Goal: Information Seeking & Learning: Learn about a topic

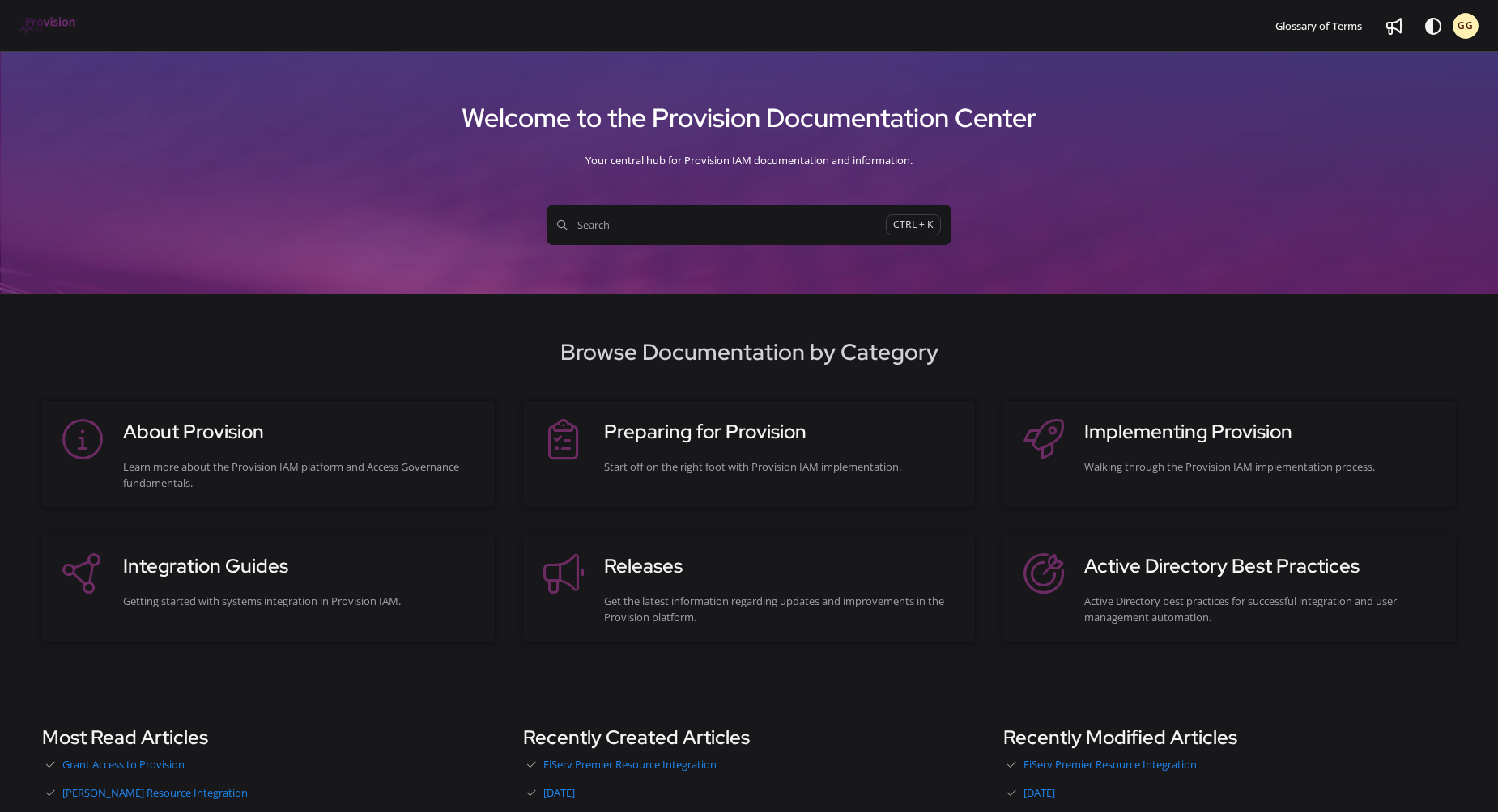
click at [22, 386] on div "Browse Documentation by Category About Provision Learn more about the Provision…" at bounding box center [749, 488] width 1498 height 308
click at [672, 233] on span "Search" at bounding box center [721, 225] width 329 height 16
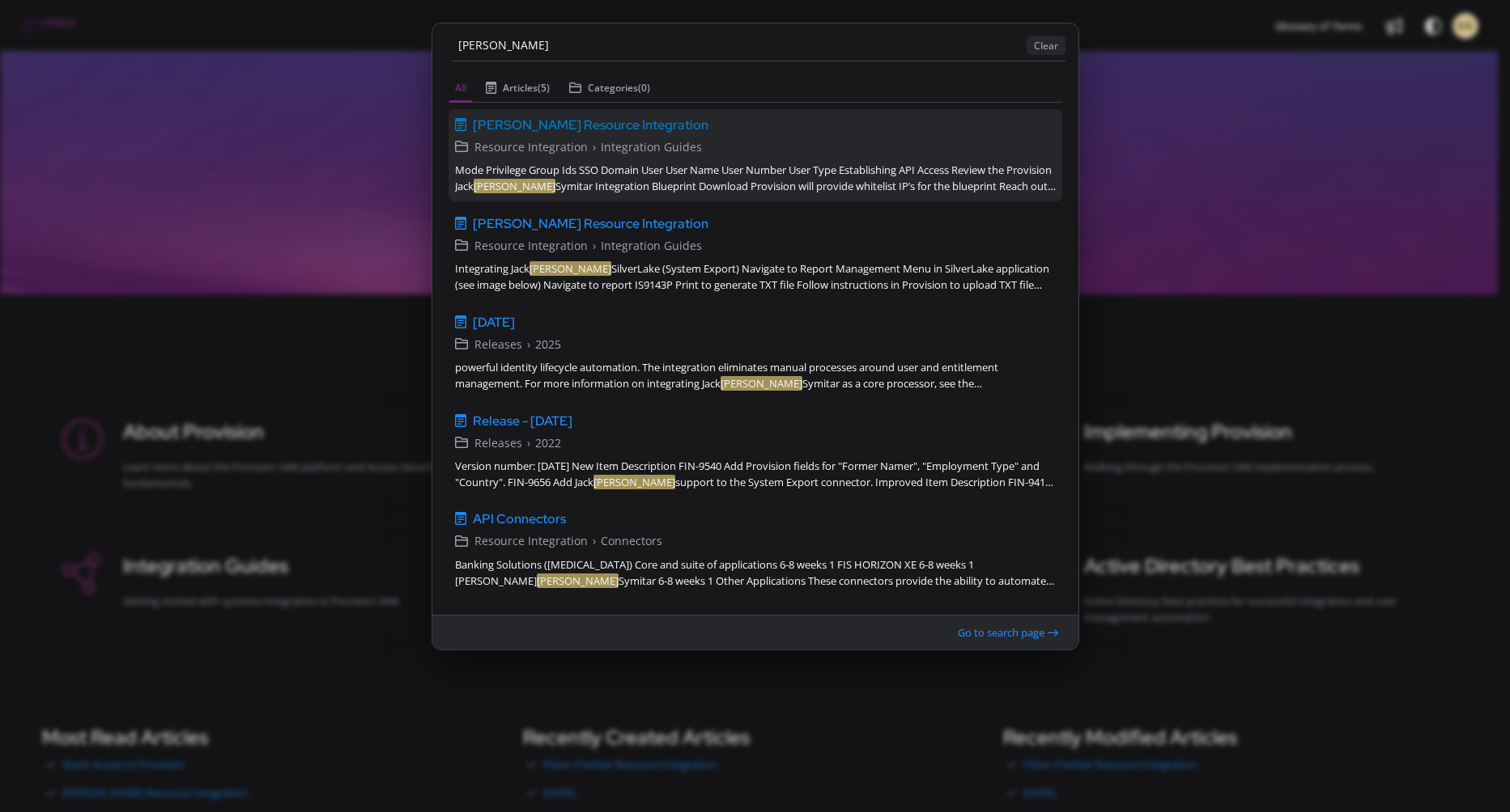
type input "henry"
click at [616, 123] on span "[PERSON_NAME] Resource Integration" at bounding box center [591, 124] width 236 height 19
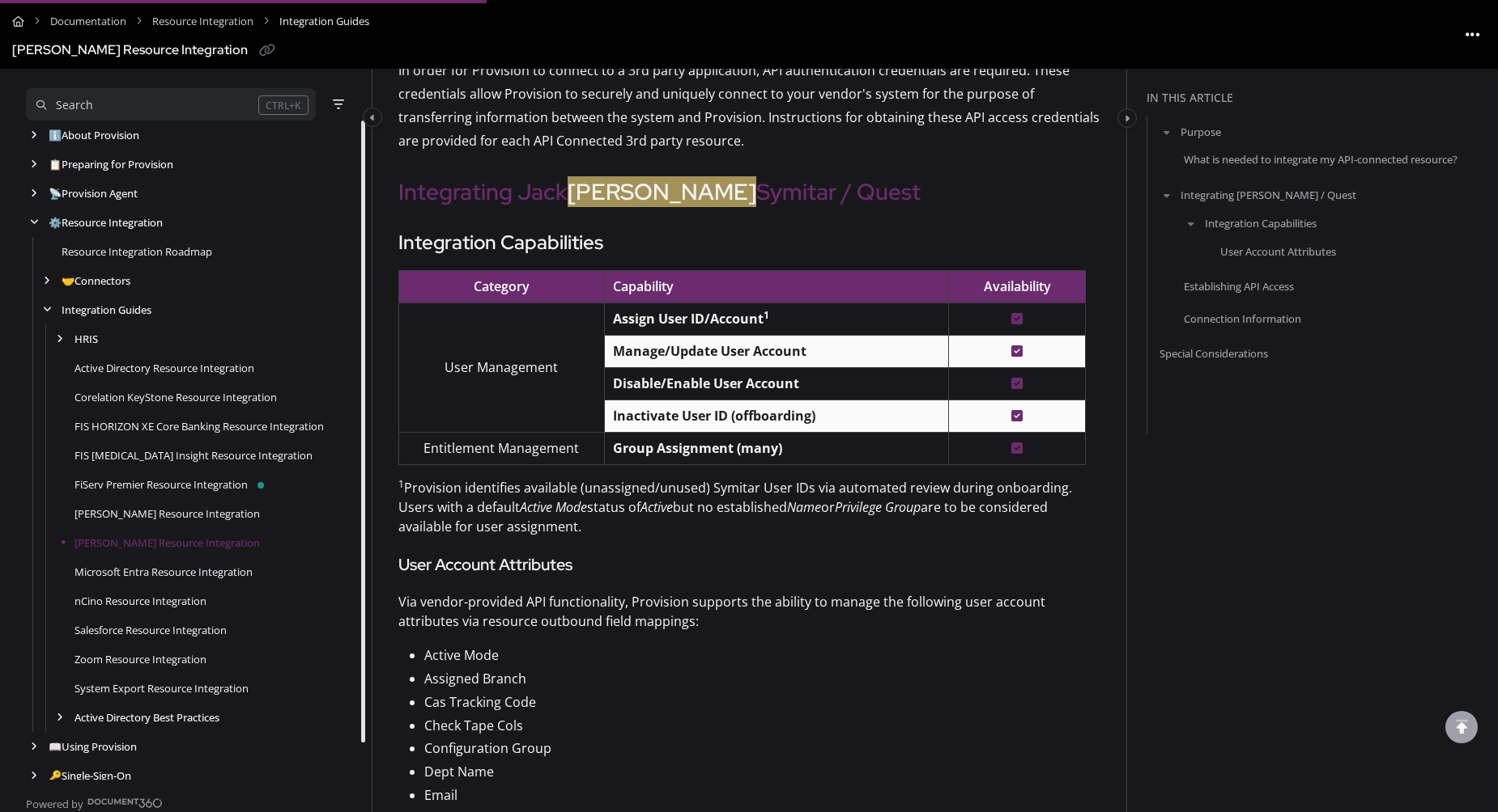
scroll to position [582, 0]
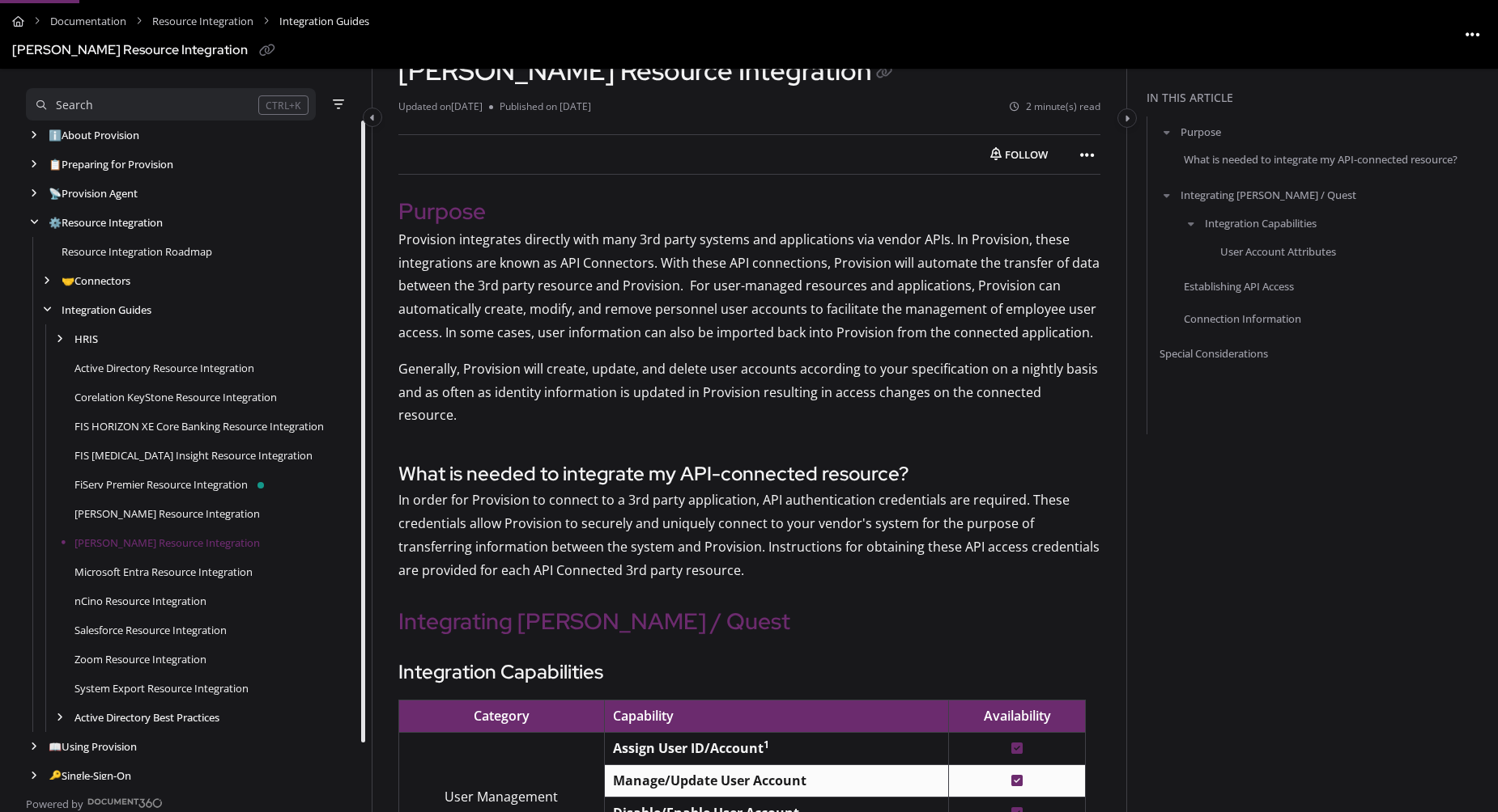
scroll to position [81, 0]
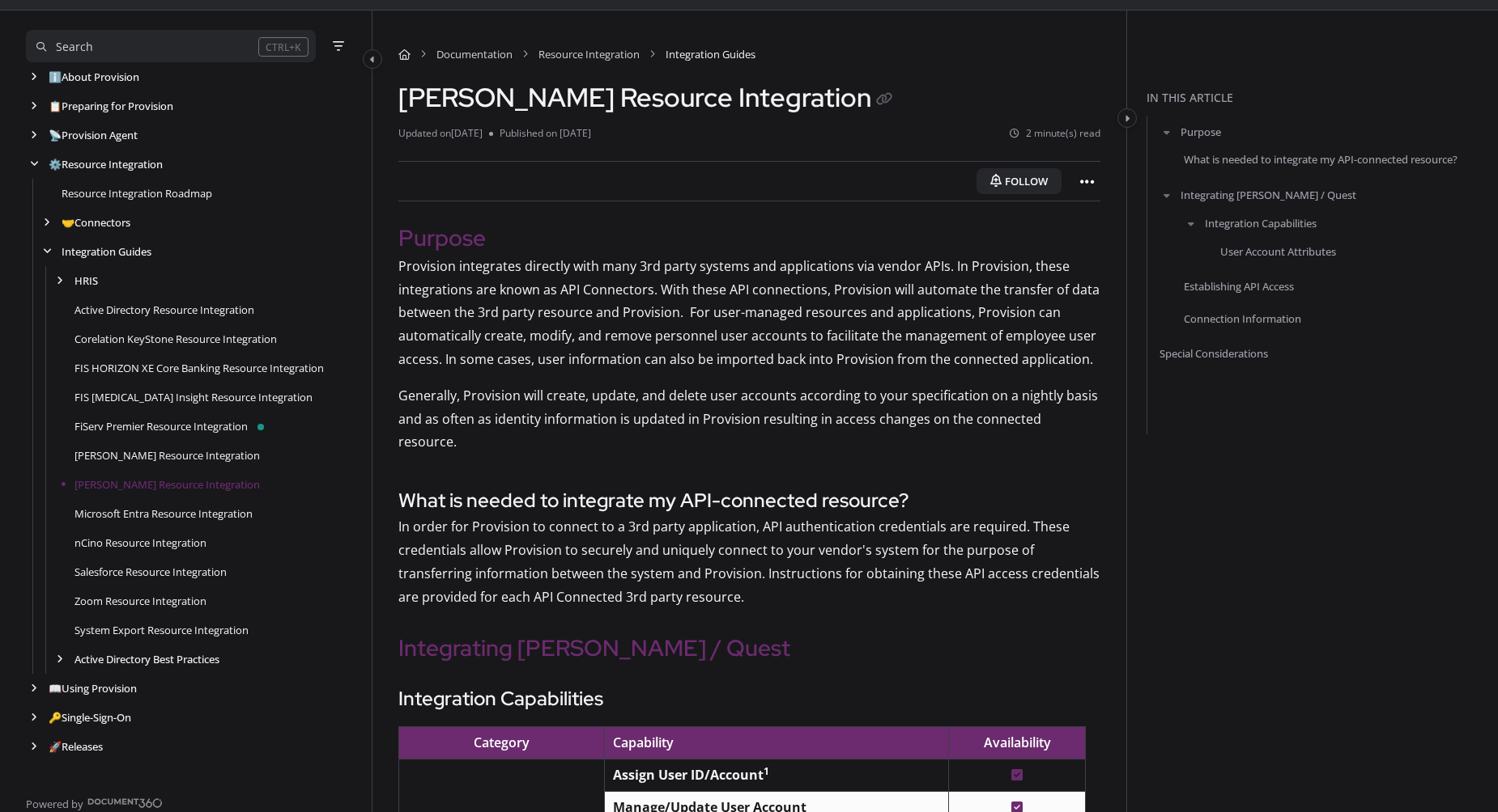
click at [1007, 177] on button "Follow" at bounding box center [1018, 181] width 85 height 26
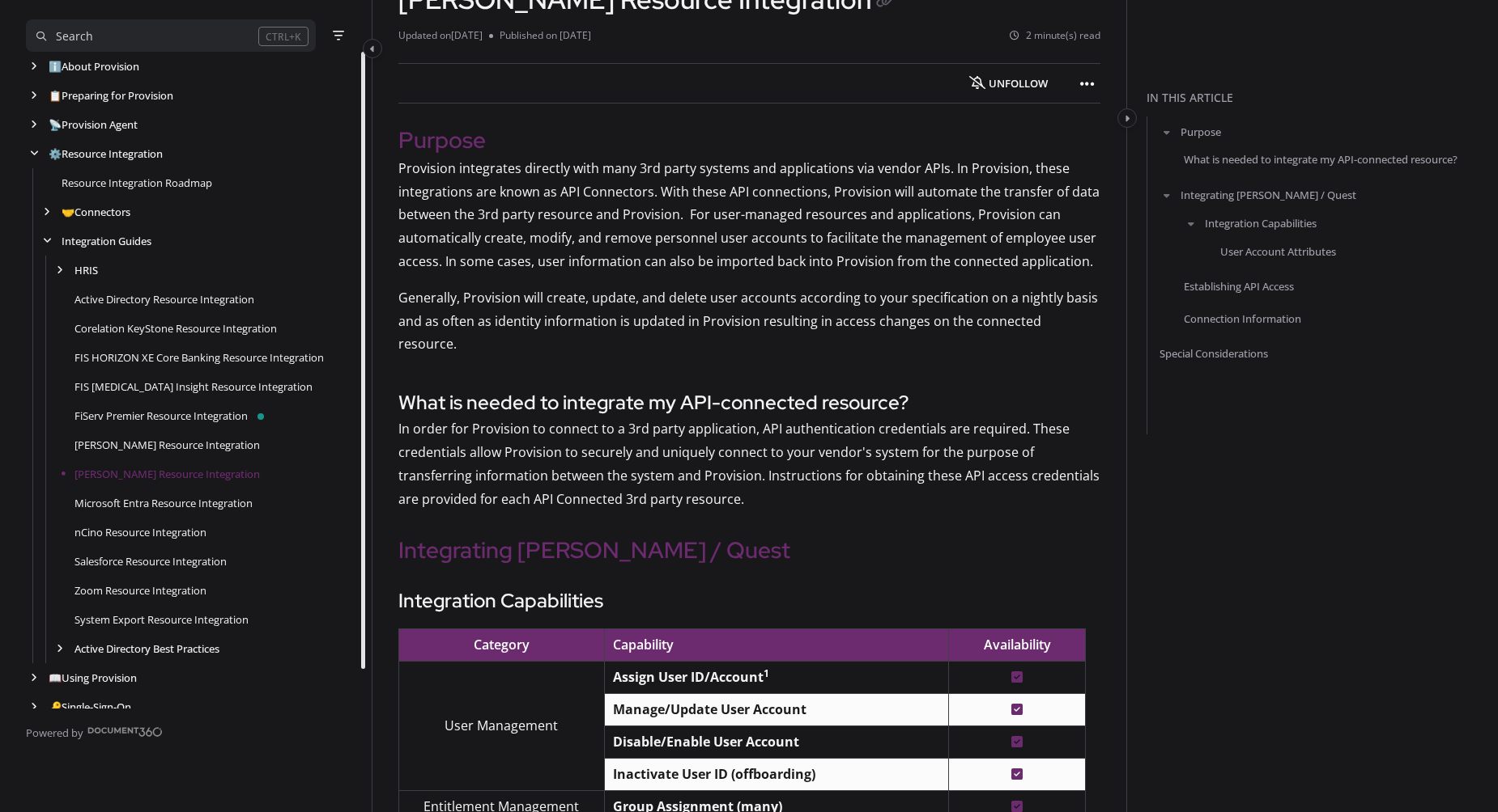
scroll to position [0, 0]
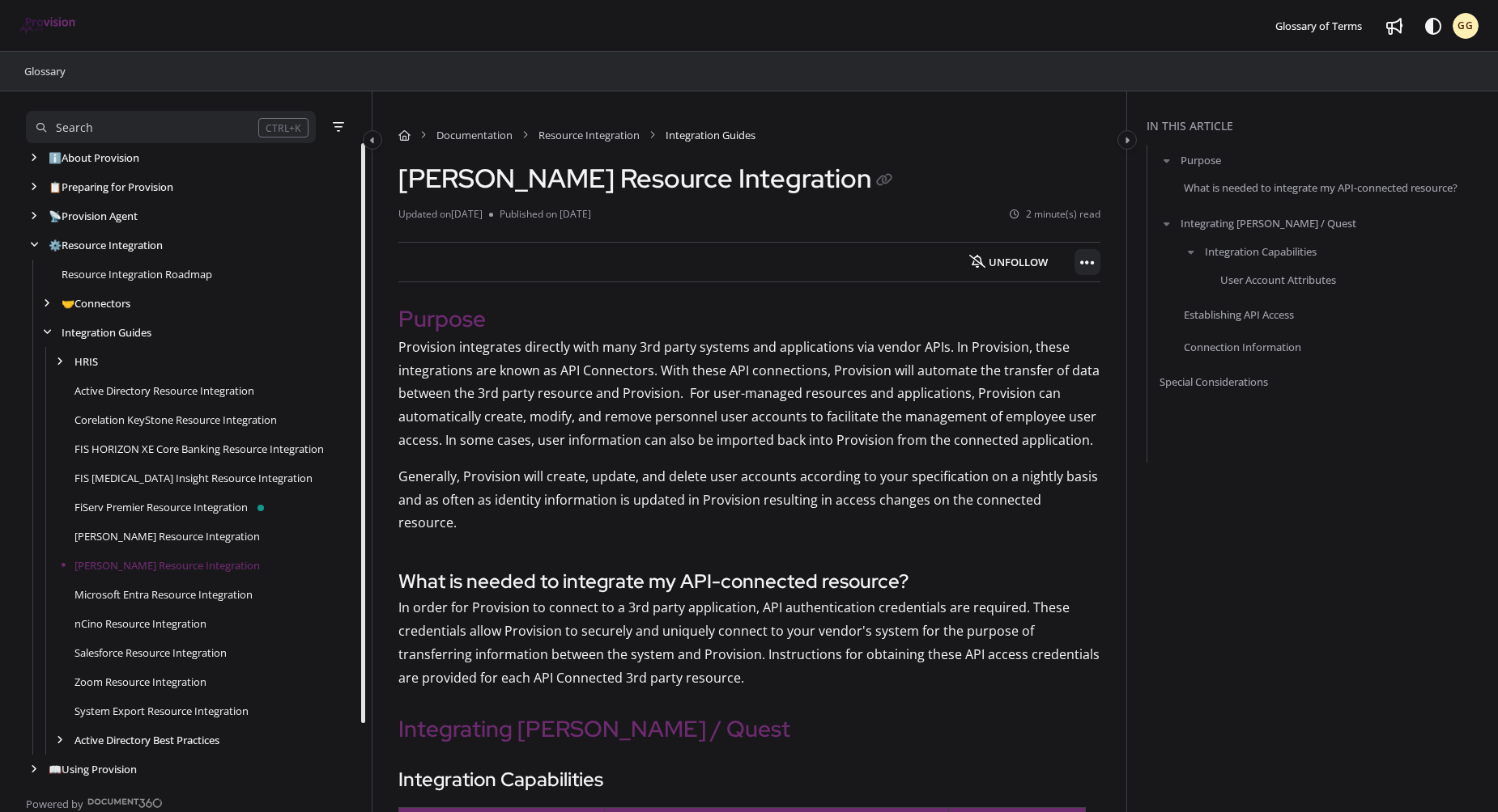
click at [1083, 262] on icon "Article more options" at bounding box center [1087, 263] width 15 height 16
click at [807, 310] on h2 "Purpose" at bounding box center [749, 319] width 702 height 34
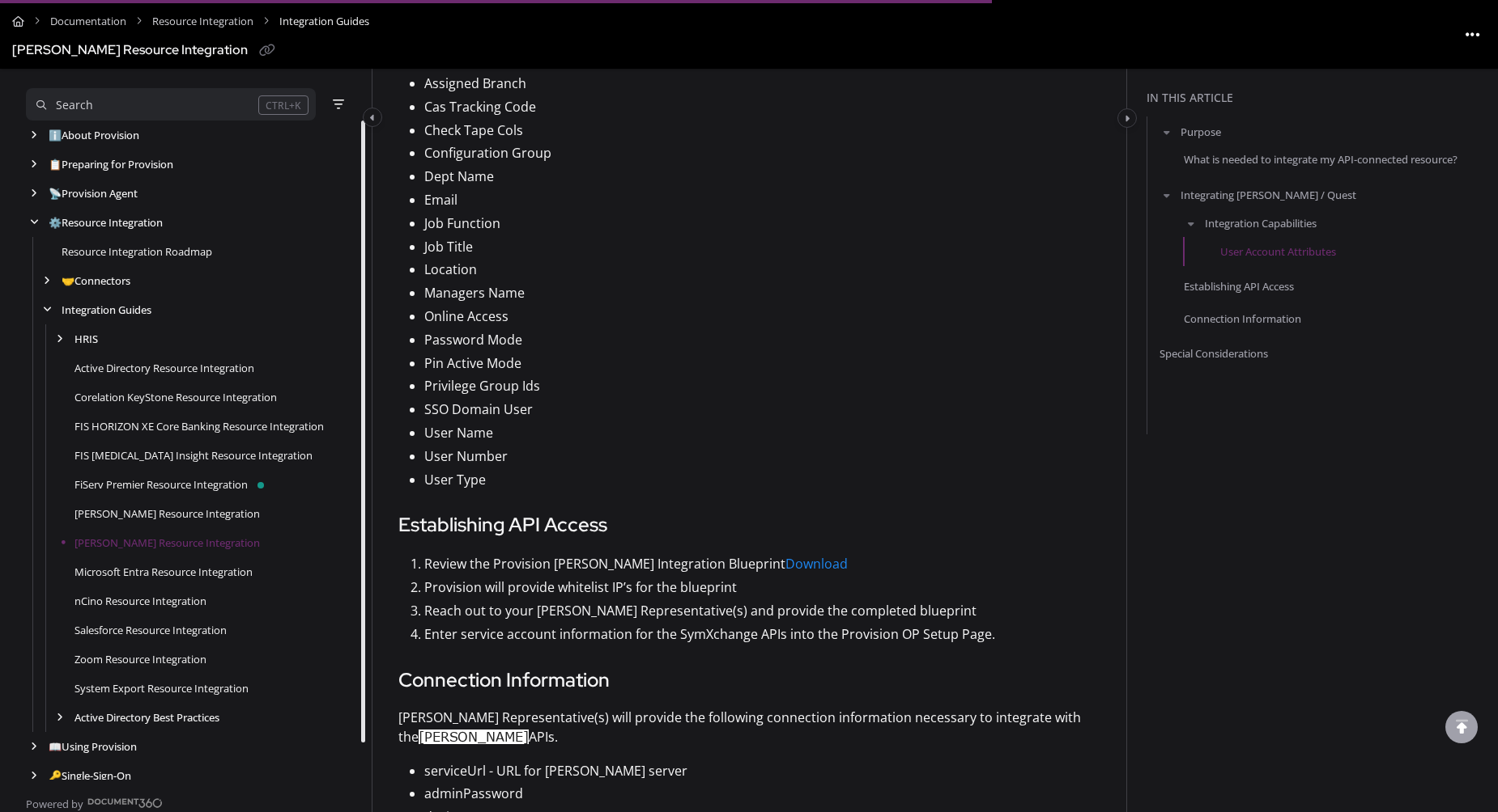
scroll to position [1214, 0]
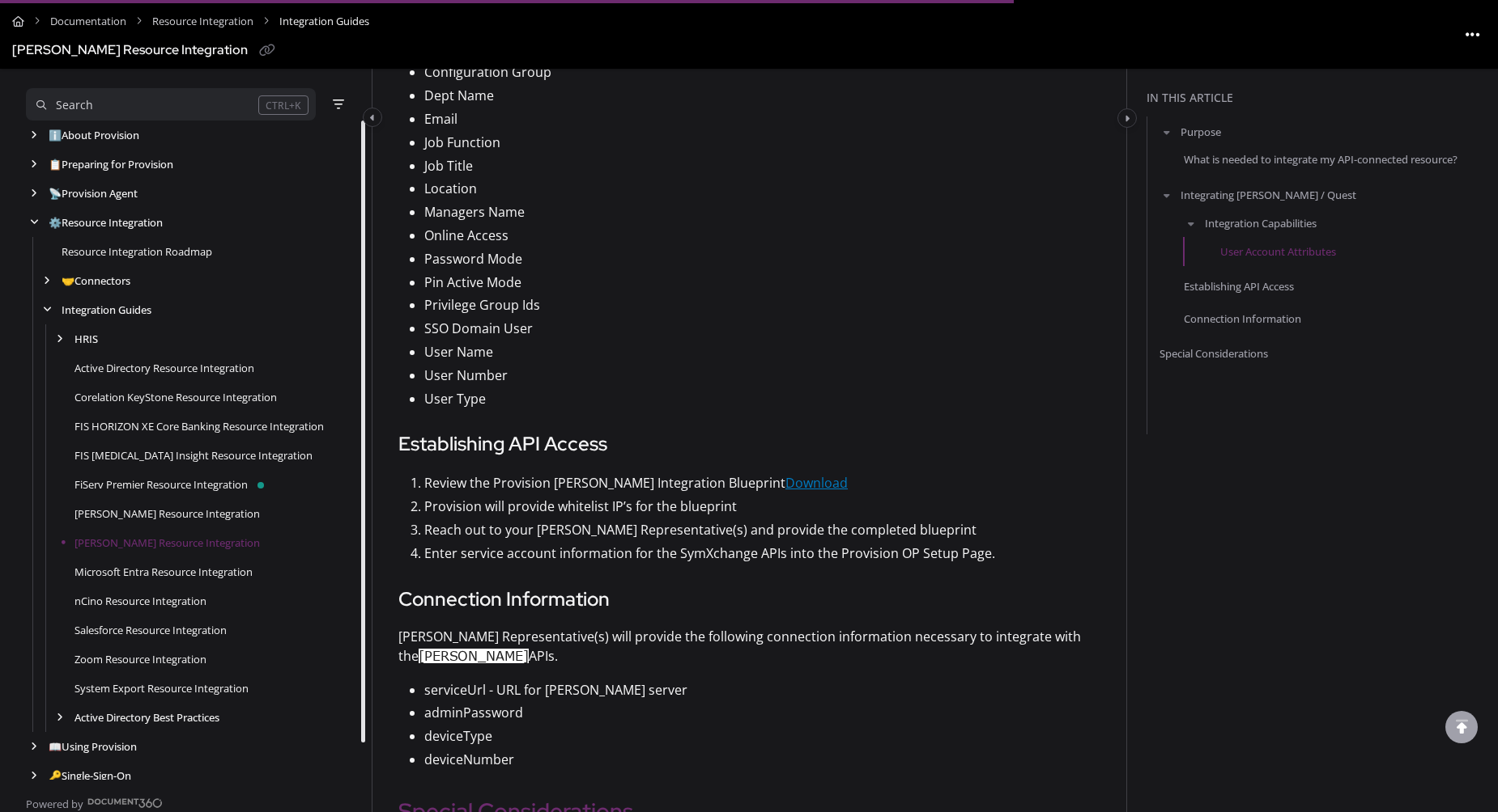
click at [820, 474] on link "Download" at bounding box center [816, 483] width 62 height 18
drag, startPoint x: 493, startPoint y: 461, endPoint x: 792, endPoint y: 461, distance: 299.0
click at [792, 471] on p "Review the Provision [PERSON_NAME] Integration Blueprint Download" at bounding box center [761, 482] width 676 height 23
copy p "Provision [PERSON_NAME] Integration Blueprint"
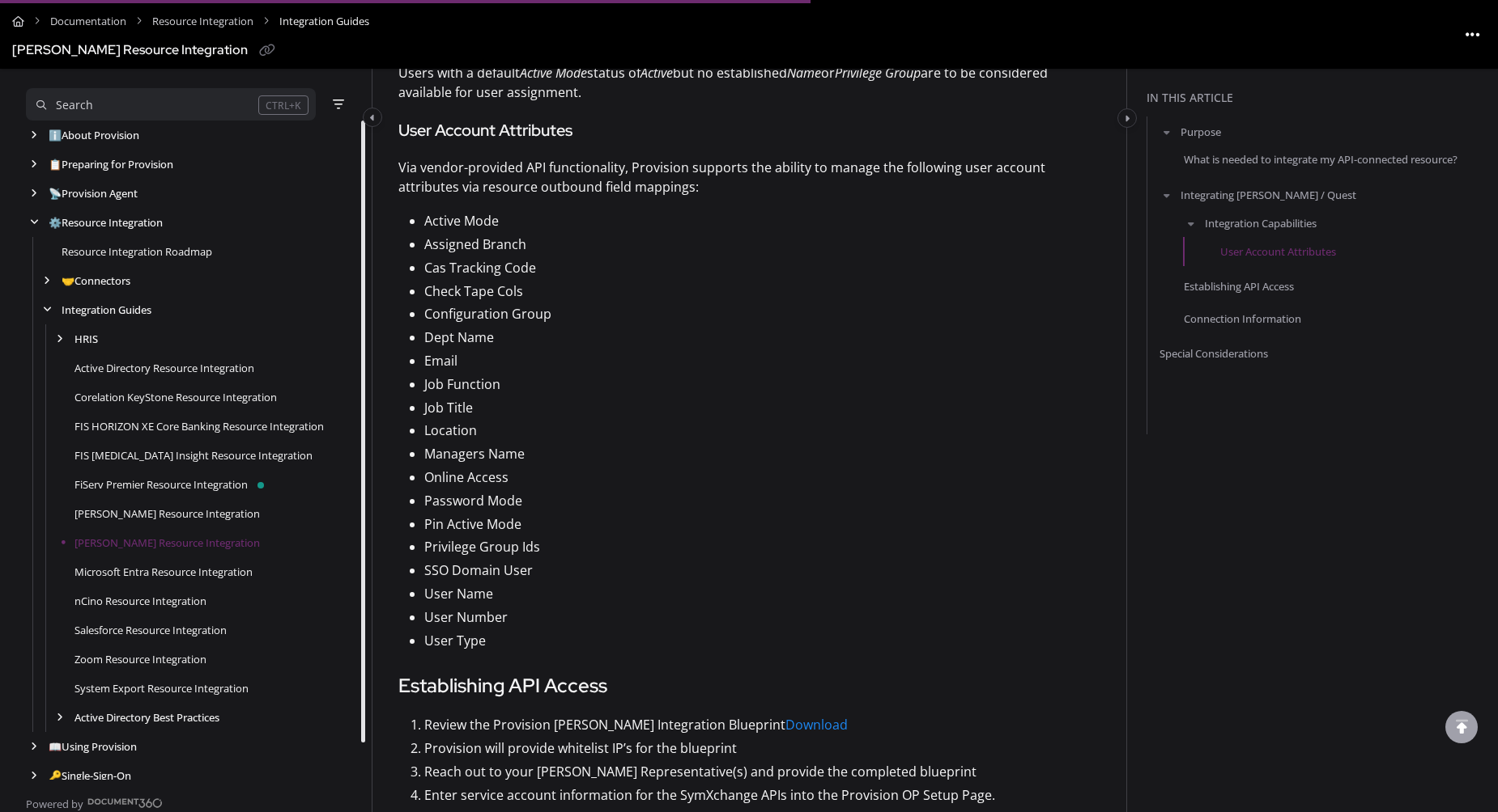
scroll to position [971, 0]
